Goal: Find specific page/section: Find specific page/section

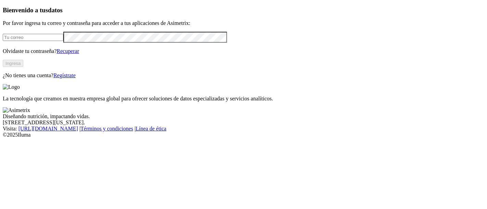
type input "[EMAIL_ADDRESS][PERSON_NAME][DOMAIN_NAME]"
click at [23, 67] on button "Ingresa" at bounding box center [13, 63] width 21 height 7
